Goal: Task Accomplishment & Management: Use online tool/utility

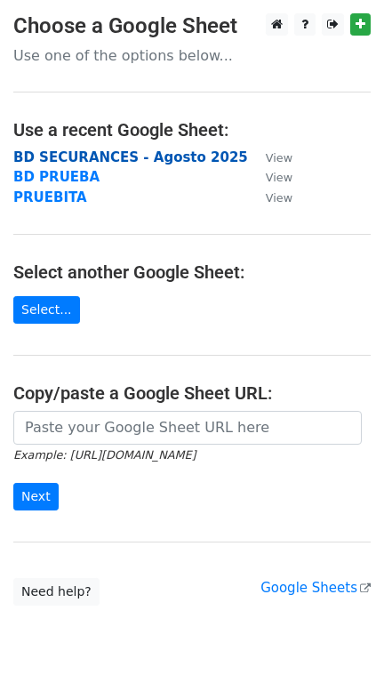
click at [100, 160] on strong "BD SECURANCES - Agosto 2025" at bounding box center [130, 157] width 235 height 16
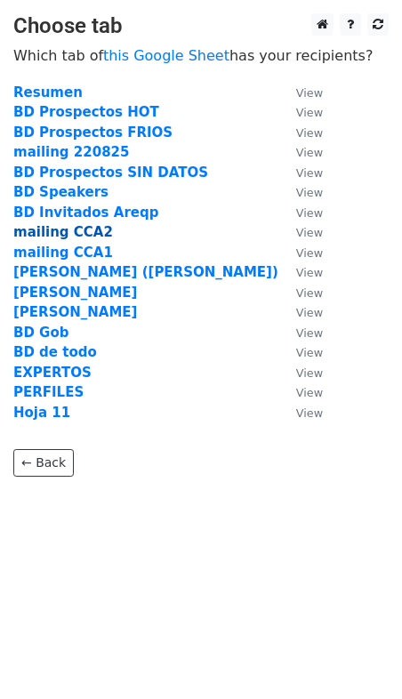
click at [80, 233] on strong "mailing CCA2" at bounding box center [63, 232] width 100 height 16
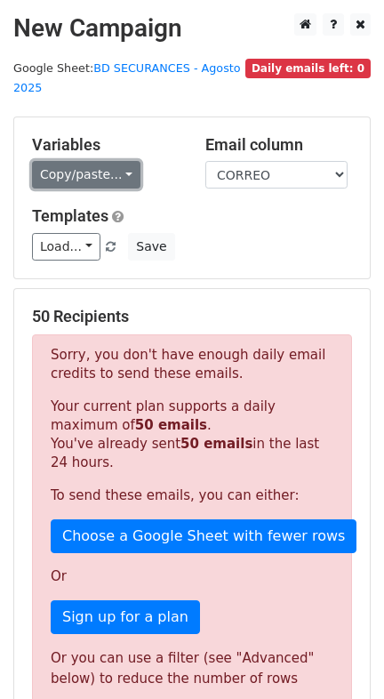
click at [85, 161] on link "Copy/paste..." at bounding box center [86, 175] width 108 height 28
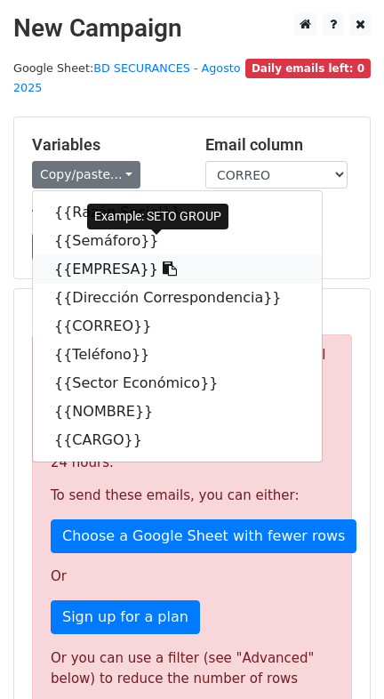
click at [101, 255] on link "{{EMPRESA}}" at bounding box center [177, 269] width 289 height 28
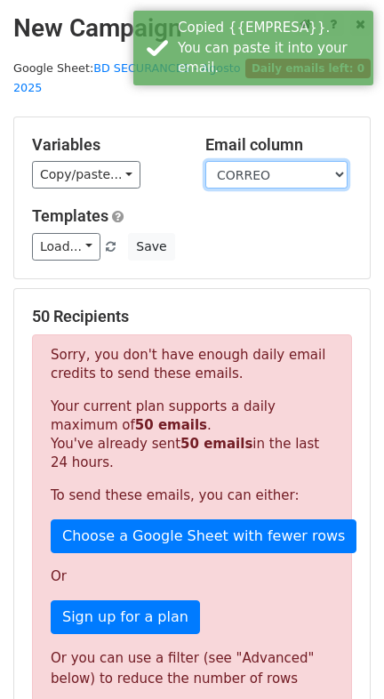
click at [239, 161] on select "Razón Social Semáforo EMPRESA Dirección Correspondencia CORREO Teléfono Sector …" at bounding box center [276, 175] width 142 height 28
click at [205, 161] on select "Razón Social Semáforo EMPRESA Dirección Correspondencia CORREO Teléfono Sector …" at bounding box center [276, 175] width 142 height 28
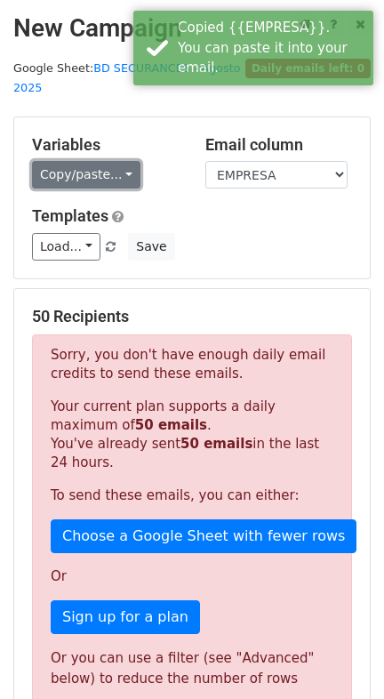
click at [97, 161] on link "Copy/paste..." at bounding box center [86, 175] width 108 height 28
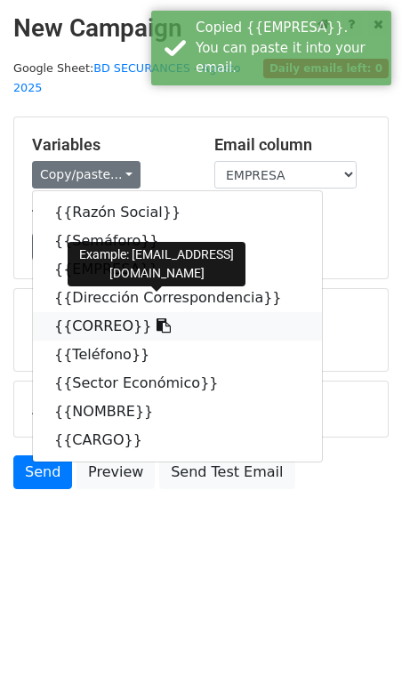
click at [97, 312] on link "{{CORREO}}" at bounding box center [177, 326] width 289 height 28
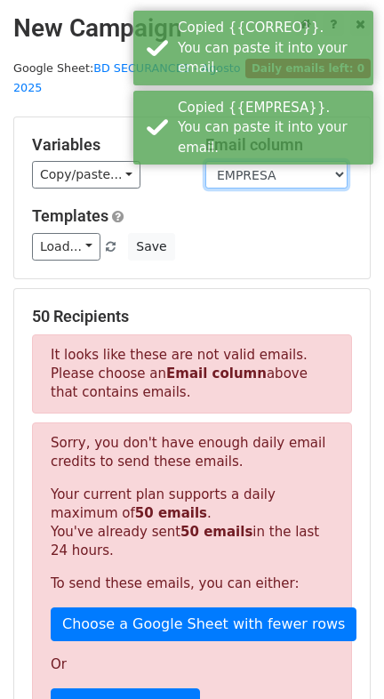
click at [218, 161] on select "Razón Social Semáforo EMPRESA Dirección Correspondencia CORREO Teléfono Sector …" at bounding box center [276, 175] width 142 height 28
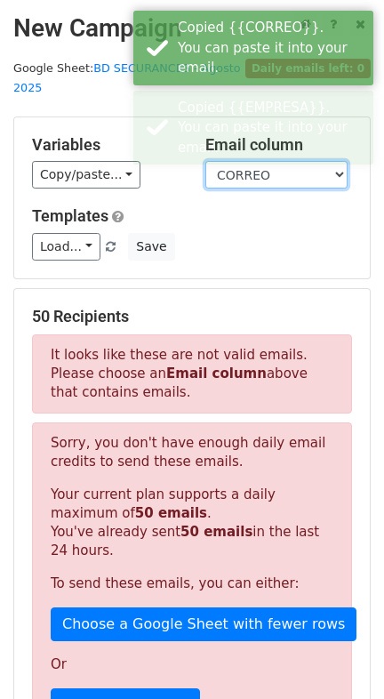
click at [205, 161] on select "Razón Social Semáforo EMPRESA Dirección Correspondencia CORREO Teléfono Sector …" at bounding box center [276, 175] width 142 height 28
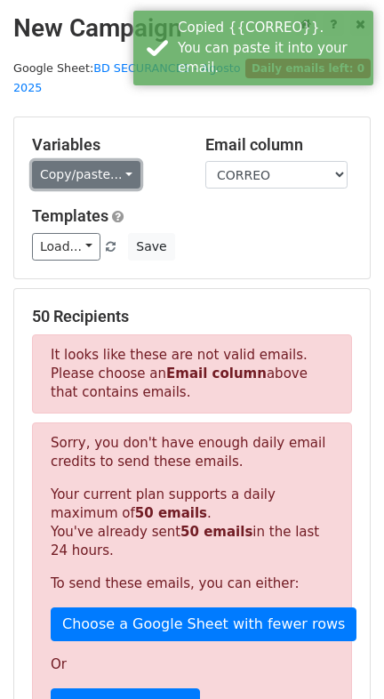
click at [114, 161] on link "Copy/paste..." at bounding box center [86, 175] width 108 height 28
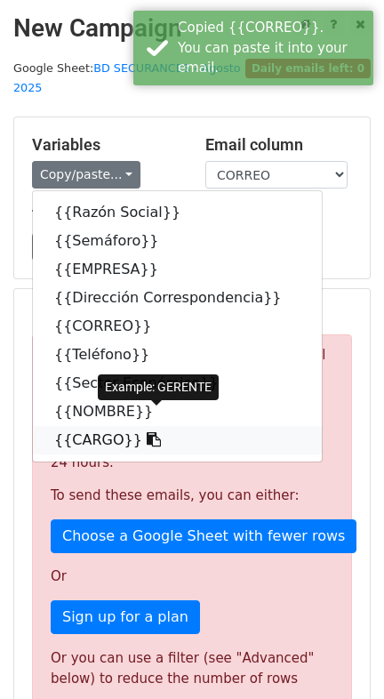
click at [112, 426] on link "{{CARGO}}" at bounding box center [177, 440] width 289 height 28
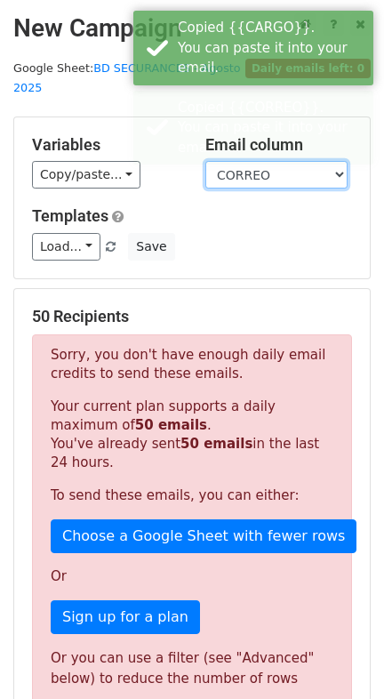
click at [268, 161] on select "Razón Social Semáforo EMPRESA Dirección Correspondencia CORREO Teléfono Sector …" at bounding box center [276, 175] width 142 height 28
click at [205, 161] on select "Razón Social Semáforo EMPRESA Dirección Correspondencia CORREO Teléfono Sector …" at bounding box center [276, 175] width 142 height 28
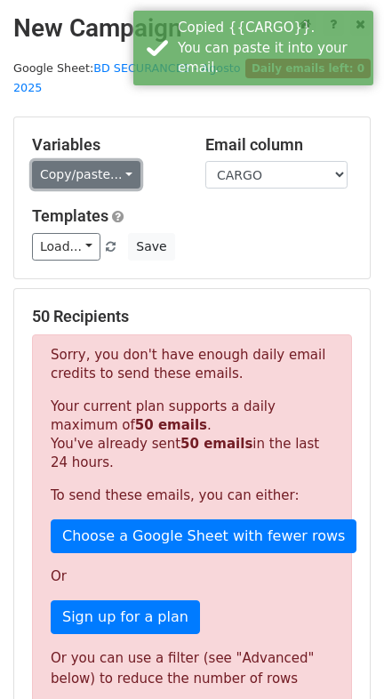
click at [79, 161] on link "Copy/paste..." at bounding box center [86, 175] width 108 height 28
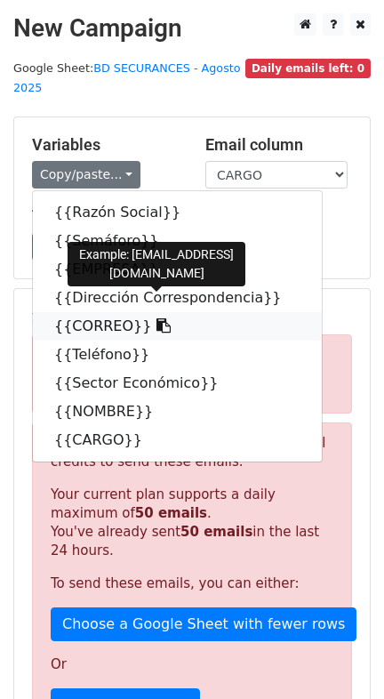
click at [111, 312] on link "{{CORREO}}" at bounding box center [177, 326] width 289 height 28
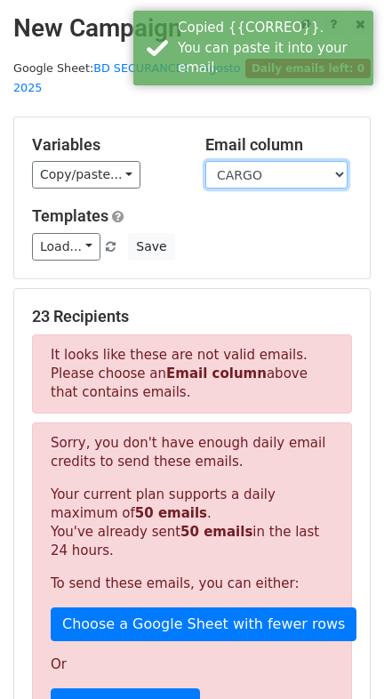
click at [256, 161] on select "Razón Social Semáforo EMPRESA Dirección Correspondencia CORREO Teléfono Sector …" at bounding box center [276, 175] width 142 height 28
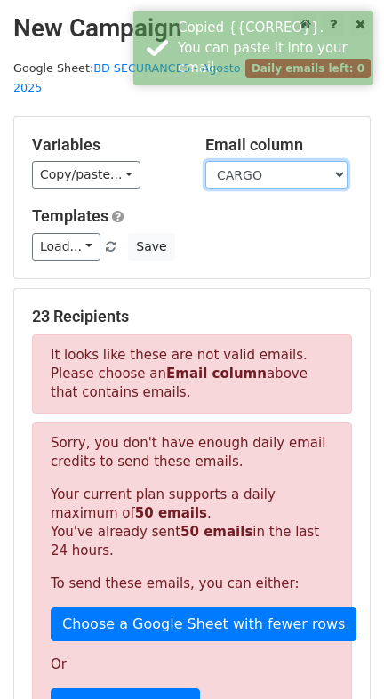
select select "CORREO"
click at [205, 161] on select "Razón Social Semáforo EMPRESA Dirección Correspondencia CORREO Teléfono Sector …" at bounding box center [276, 175] width 142 height 28
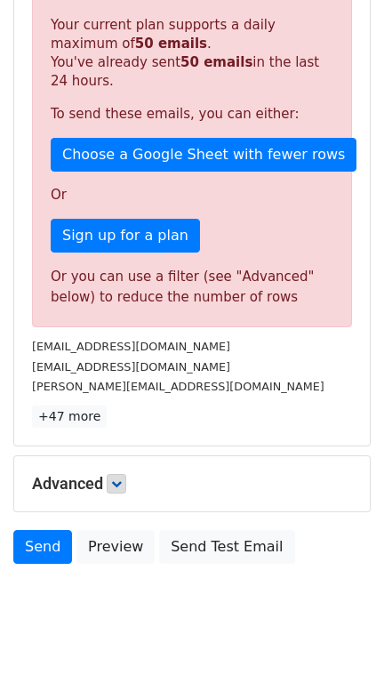
scroll to position [384, 0]
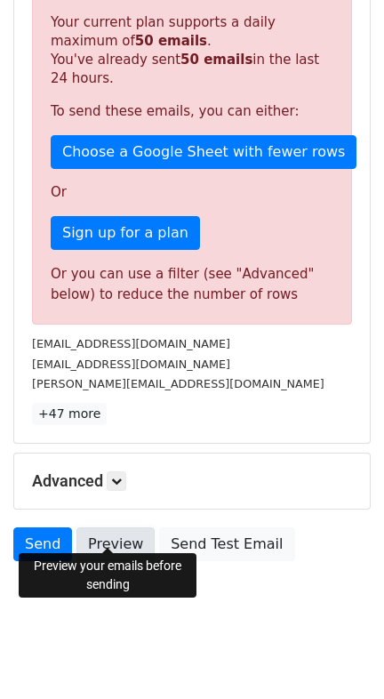
click at [107, 539] on link "Preview" at bounding box center [115, 544] width 78 height 34
